Goal: Information Seeking & Learning: Learn about a topic

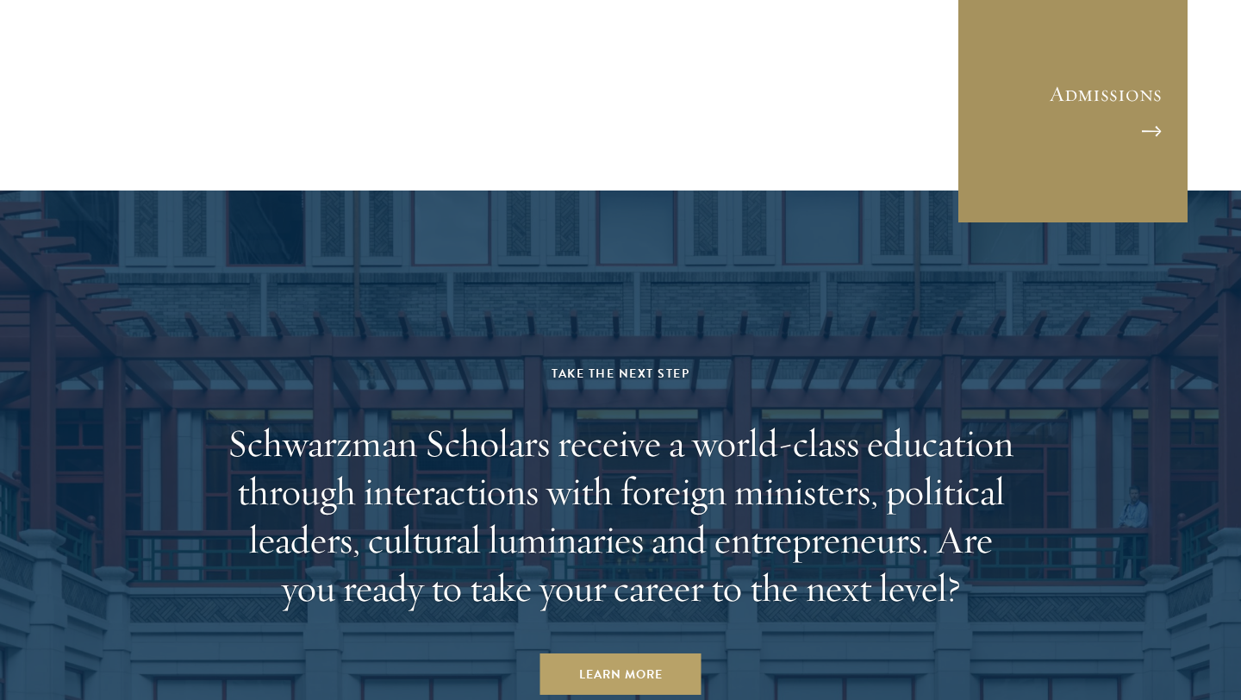
scroll to position [4837, 0]
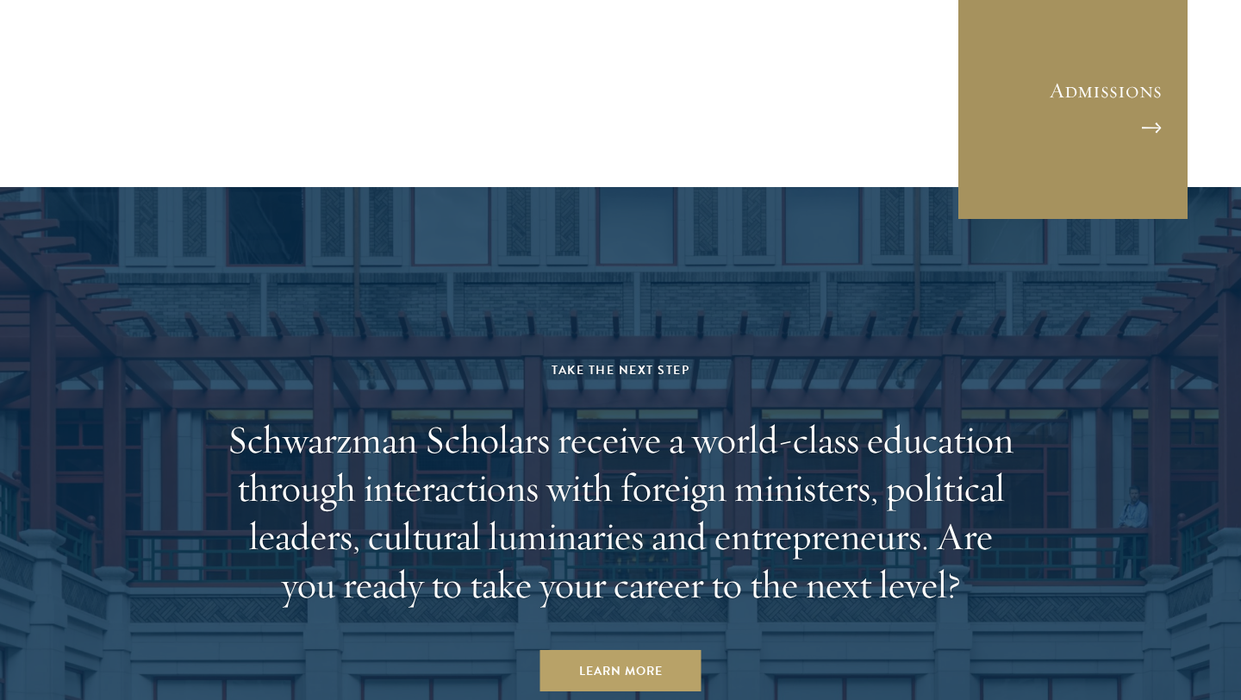
click at [1116, 143] on link "Admissions" at bounding box center [1073, 104] width 233 height 233
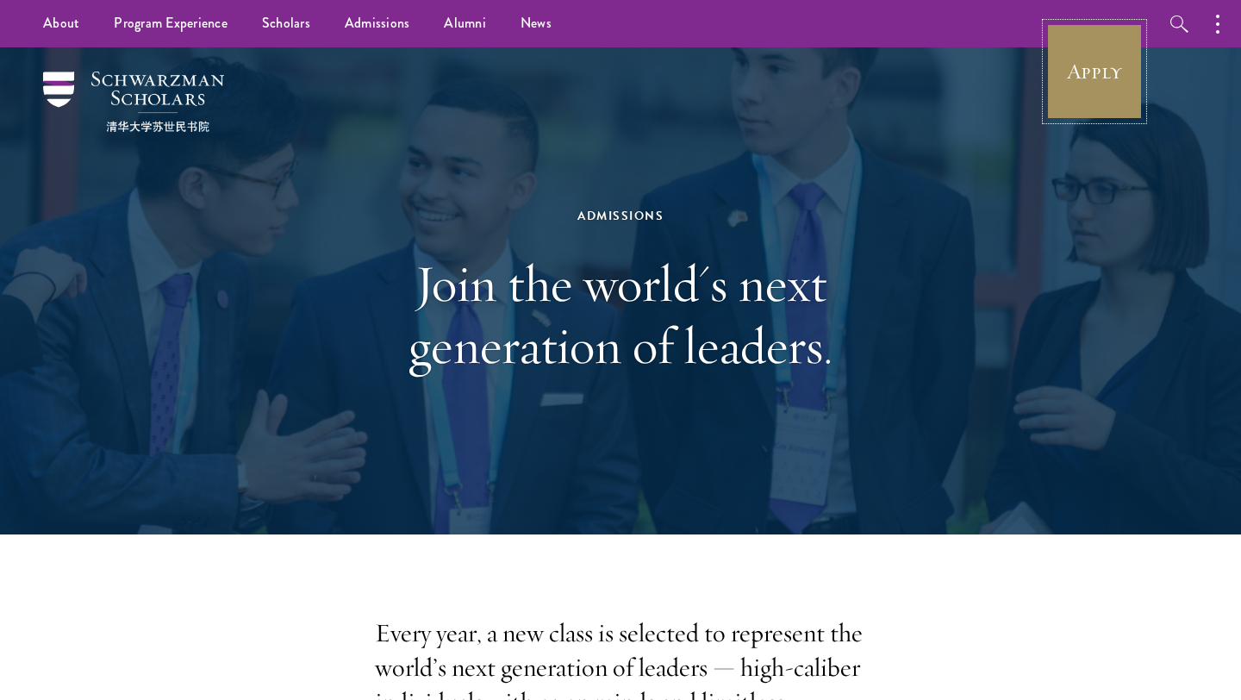
click at [1111, 93] on link "Apply" at bounding box center [1095, 71] width 97 height 97
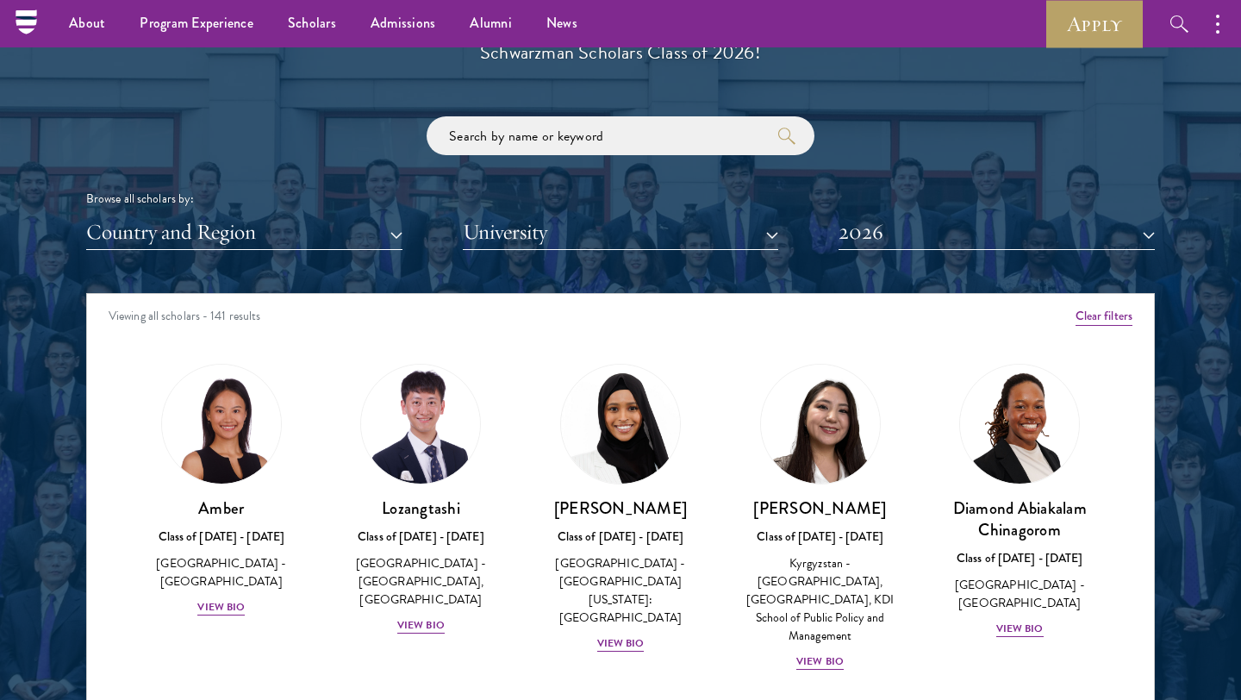
scroll to position [1909, 0]
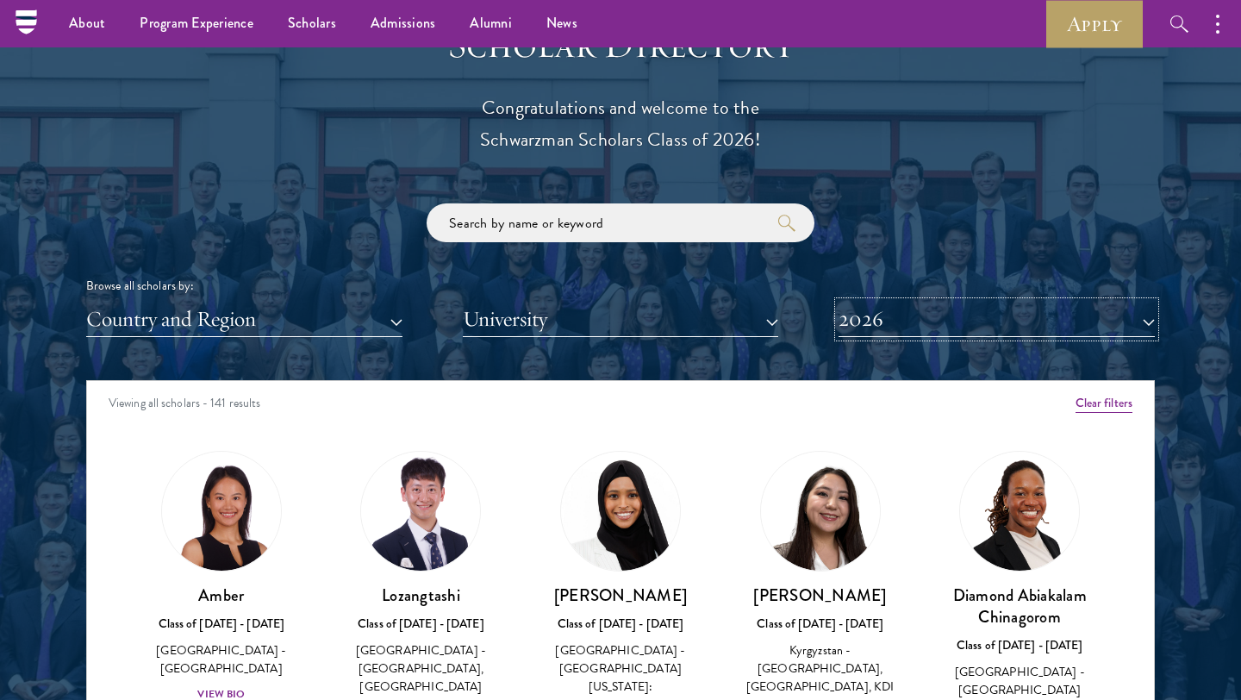
click at [891, 327] on button "2026" at bounding box center [997, 319] width 316 height 35
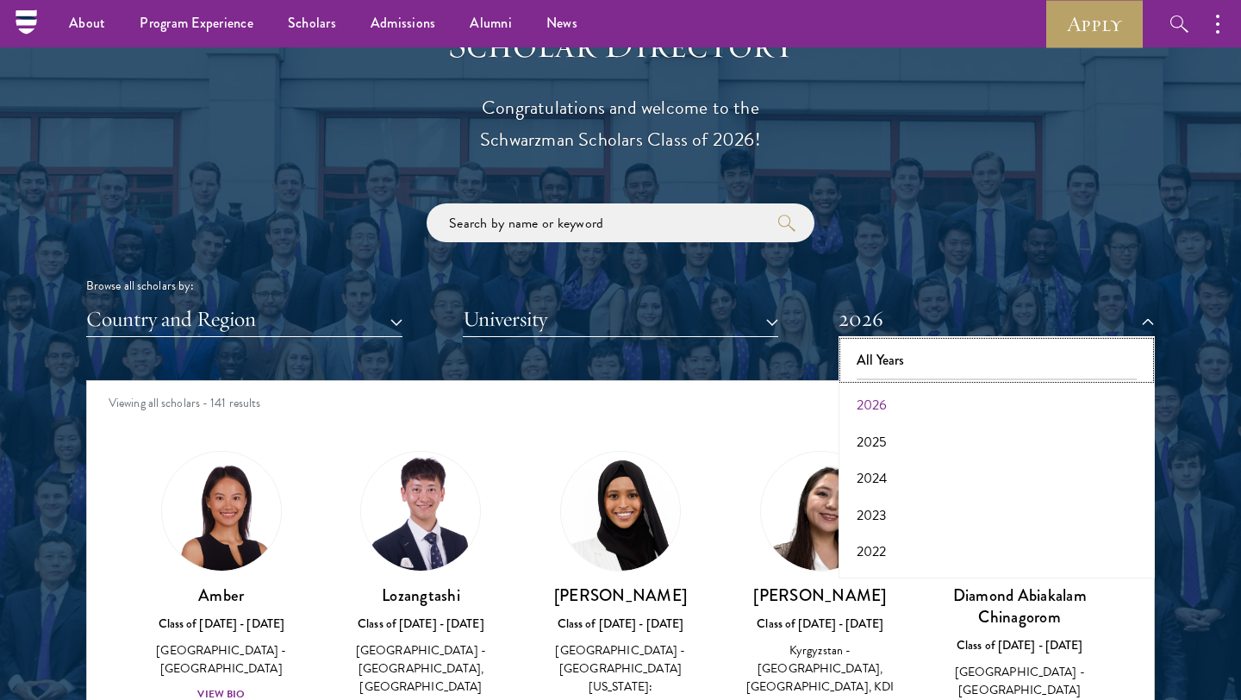
click at [883, 354] on button "All Years" at bounding box center [997, 360] width 306 height 36
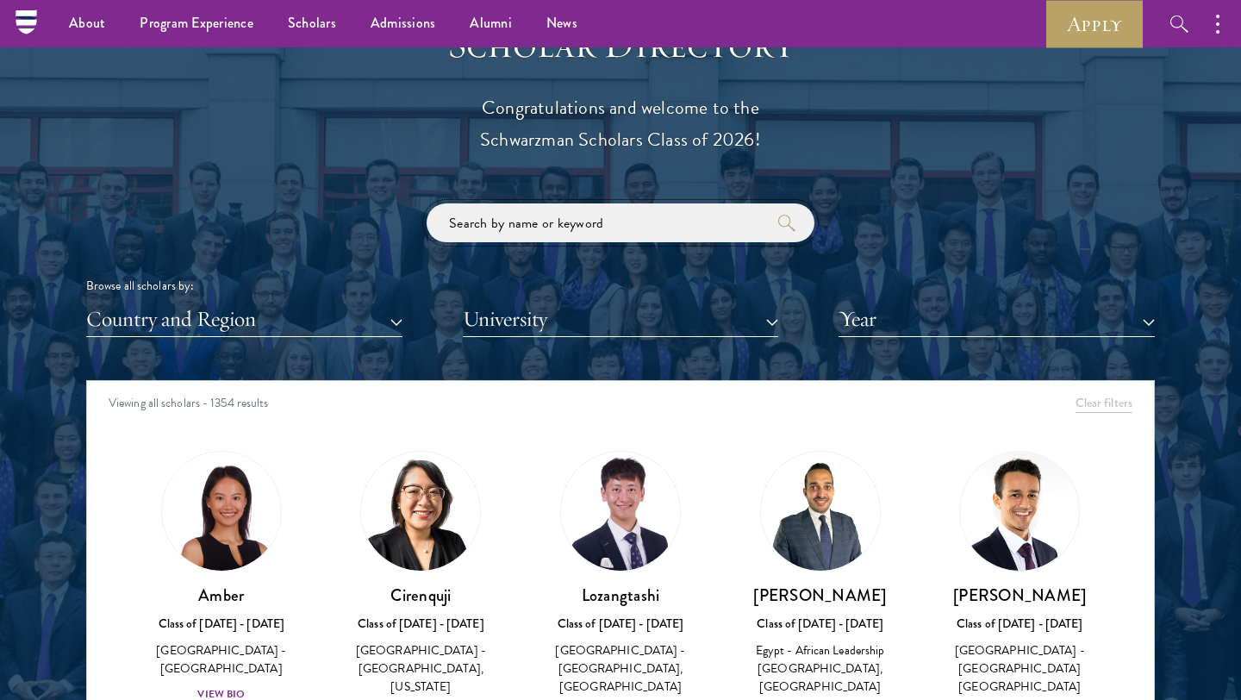
click at [627, 222] on input "search" at bounding box center [621, 222] width 388 height 39
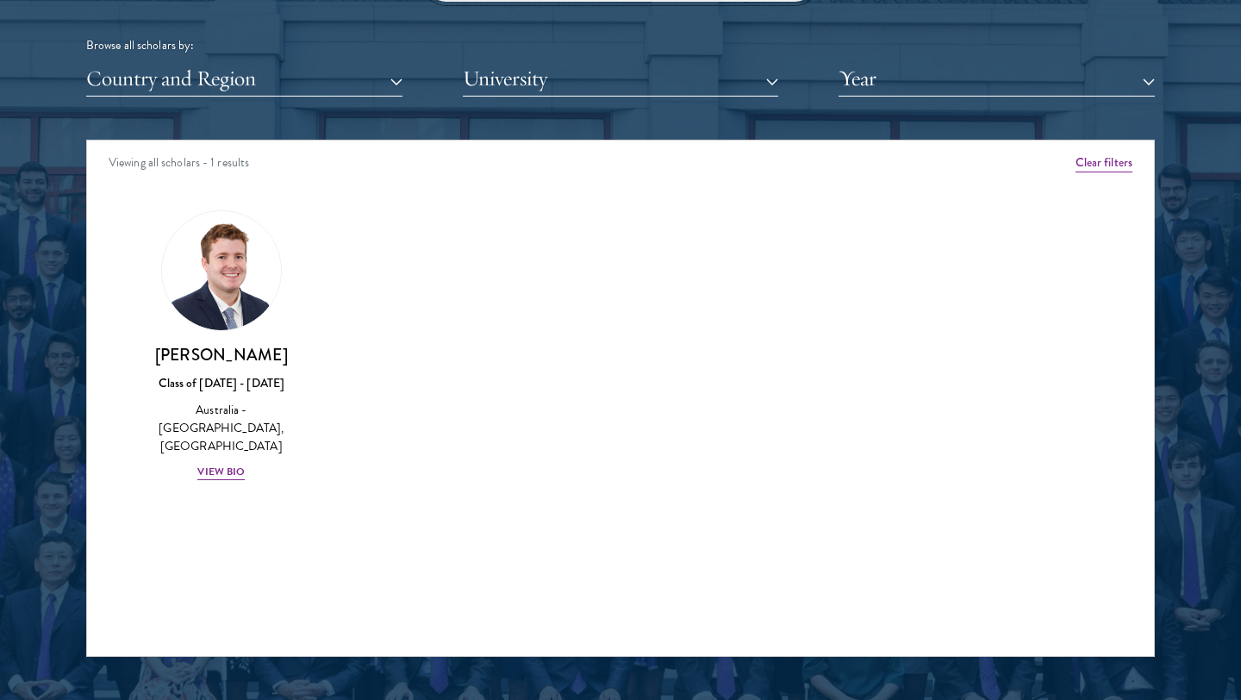
scroll to position [2156, 0]
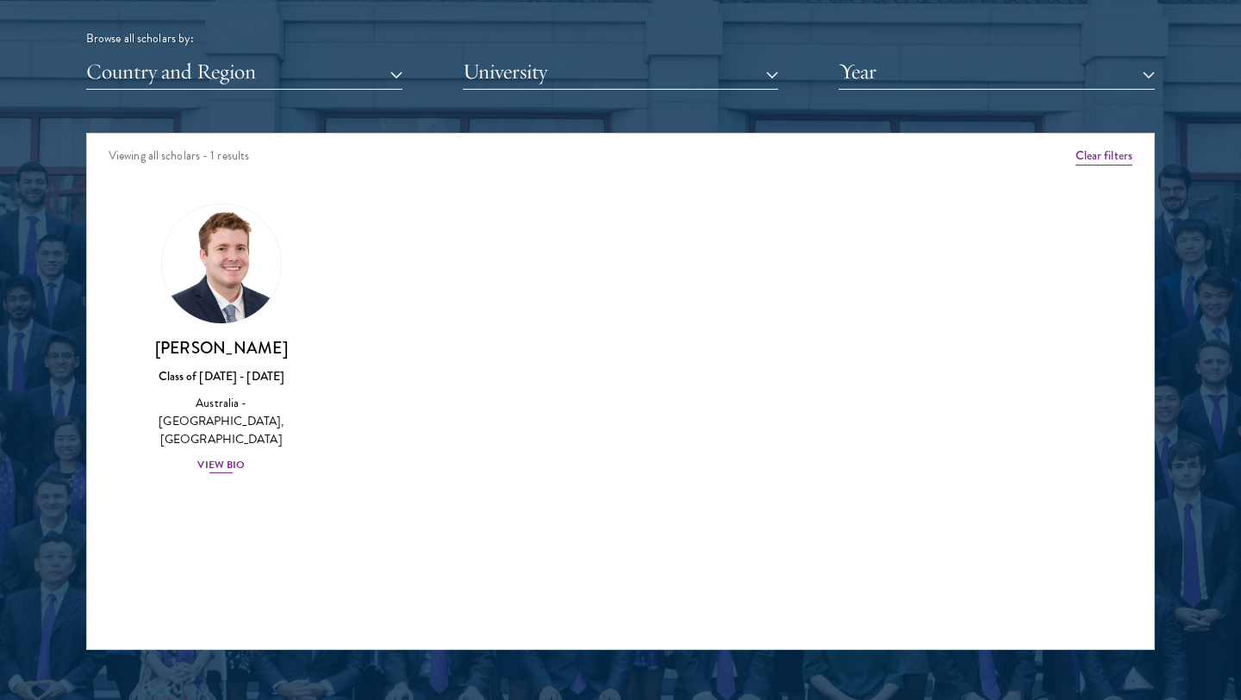
type input "anderson"
click at [215, 457] on div "View Bio" at bounding box center [220, 465] width 47 height 16
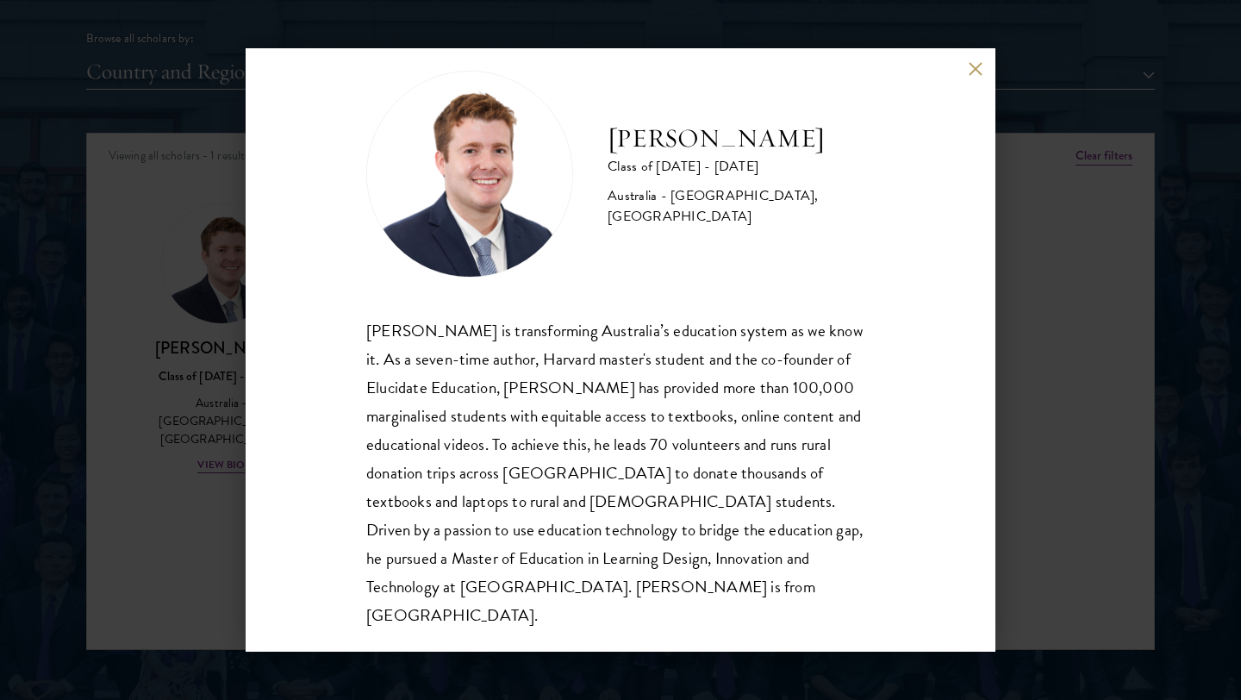
scroll to position [30, 0]
drag, startPoint x: 441, startPoint y: 360, endPoint x: 479, endPoint y: 360, distance: 38.8
click at [479, 360] on div "Jack Anderson is transforming Australia’s education system as we know it. As a …" at bounding box center [620, 473] width 509 height 314
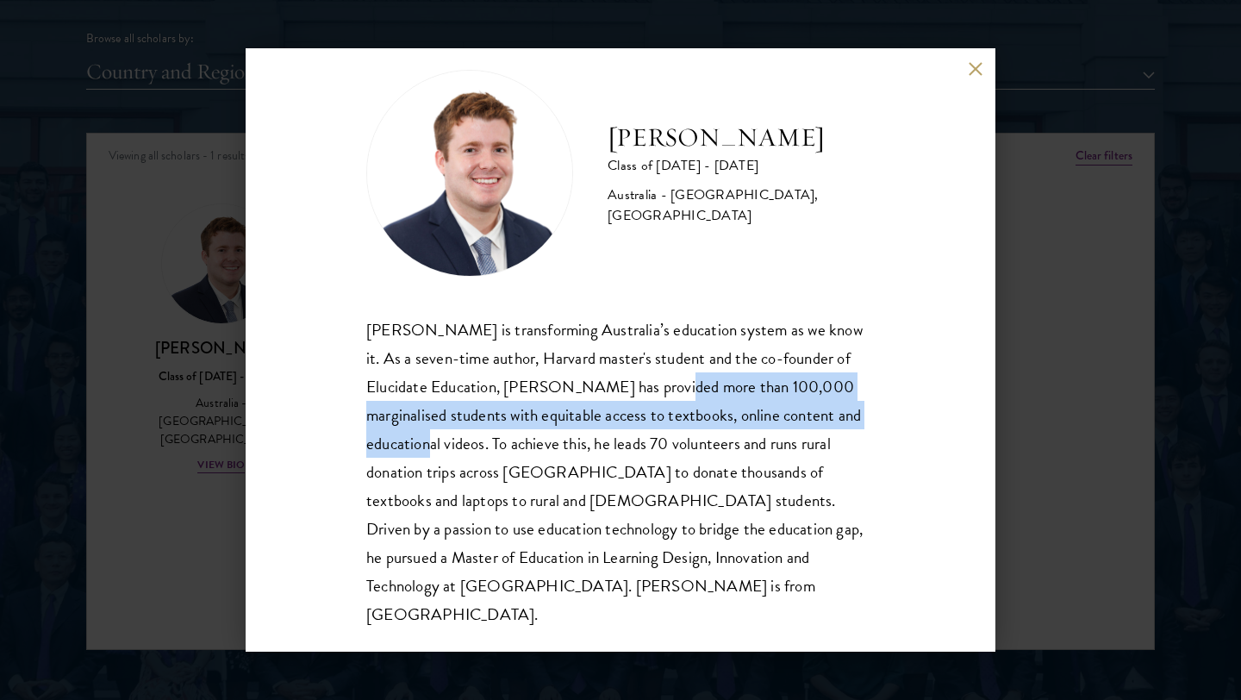
drag, startPoint x: 660, startPoint y: 385, endPoint x: 407, endPoint y: 444, distance: 260.2
click at [407, 444] on div "Jack Anderson is transforming Australia’s education system as we know it. As a …" at bounding box center [620, 473] width 509 height 314
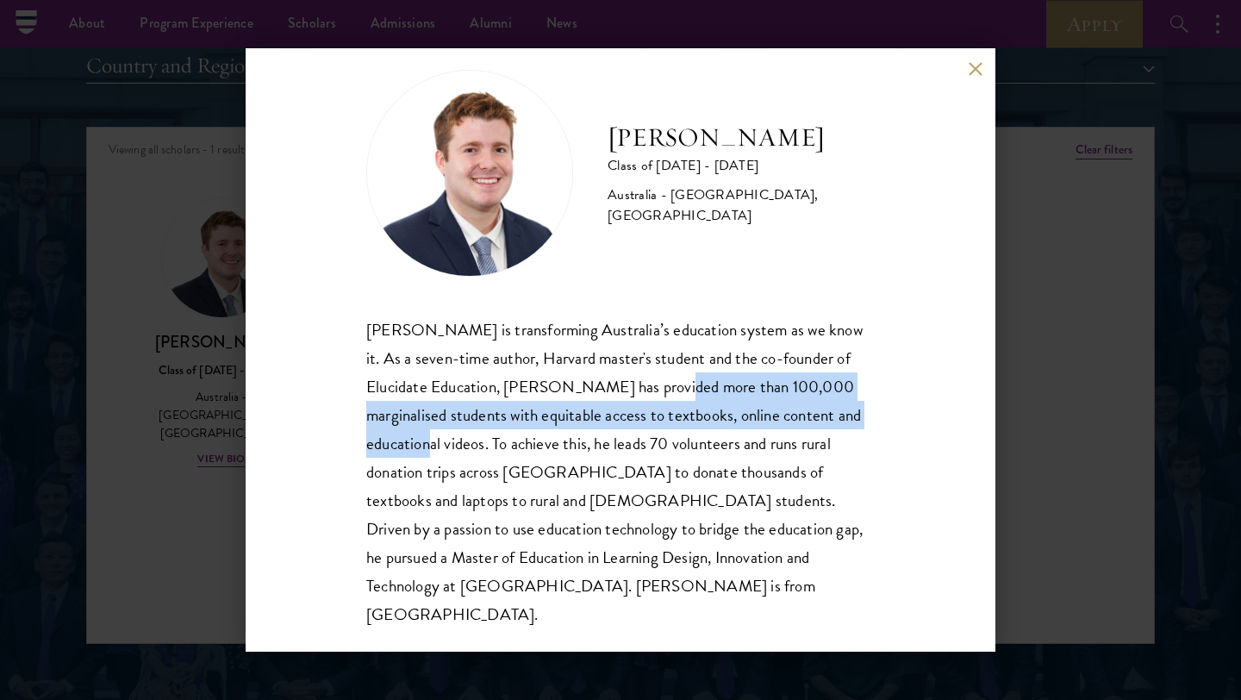
scroll to position [2160, 0]
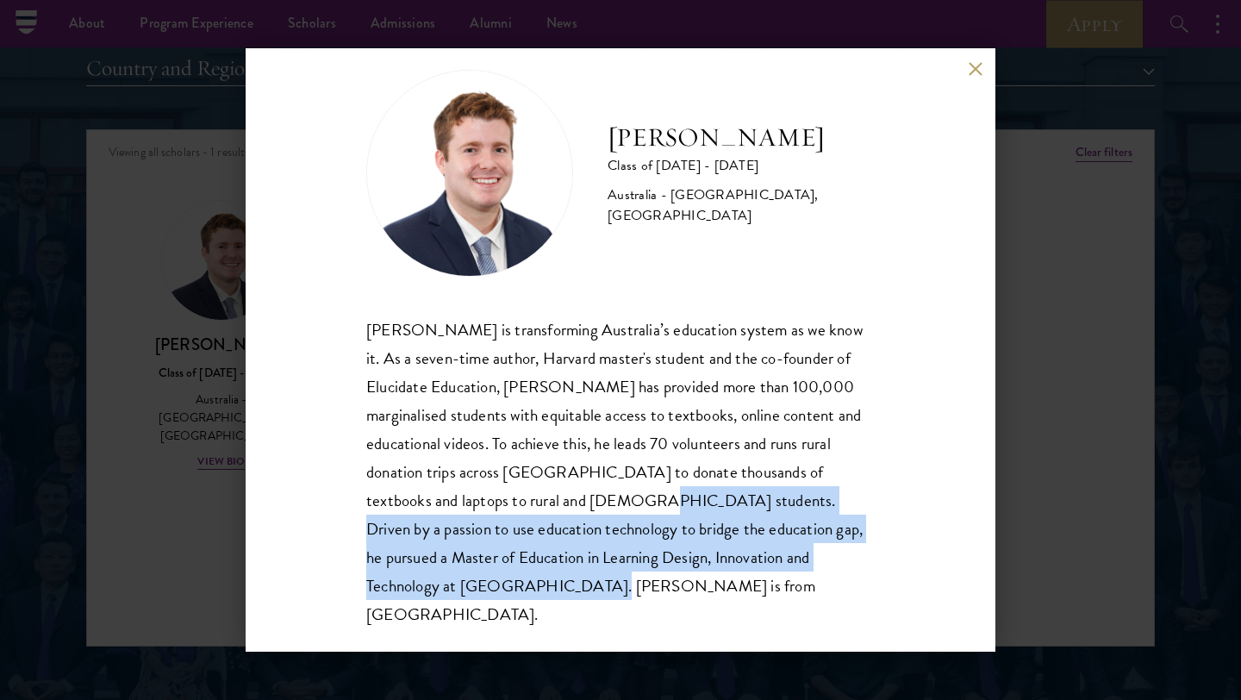
drag, startPoint x: 531, startPoint y: 504, endPoint x: 643, endPoint y: 577, distance: 133.4
click at [643, 577] on div "Jack Anderson is transforming Australia’s education system as we know it. As a …" at bounding box center [620, 473] width 509 height 314
click at [982, 62] on button at bounding box center [975, 68] width 15 height 15
